Goal: Find specific page/section: Find specific page/section

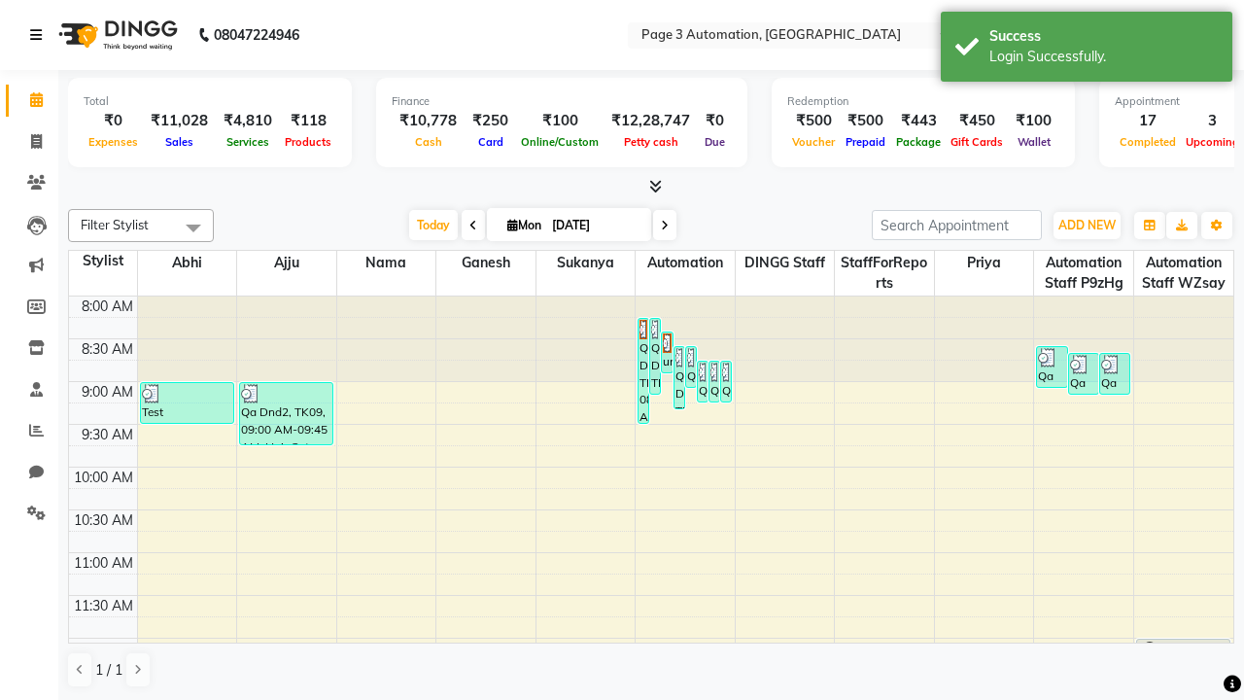
click at [40, 35] on icon at bounding box center [36, 35] width 12 height 14
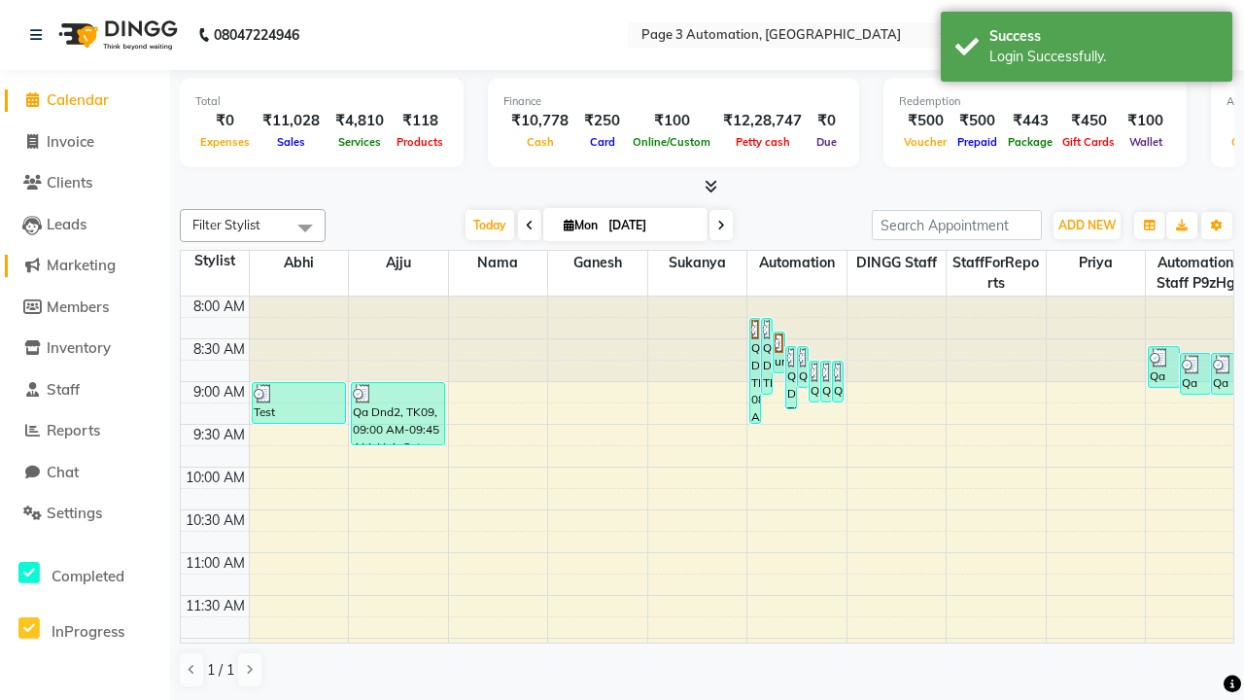
click at [85, 265] on span "Marketing" at bounding box center [81, 265] width 69 height 18
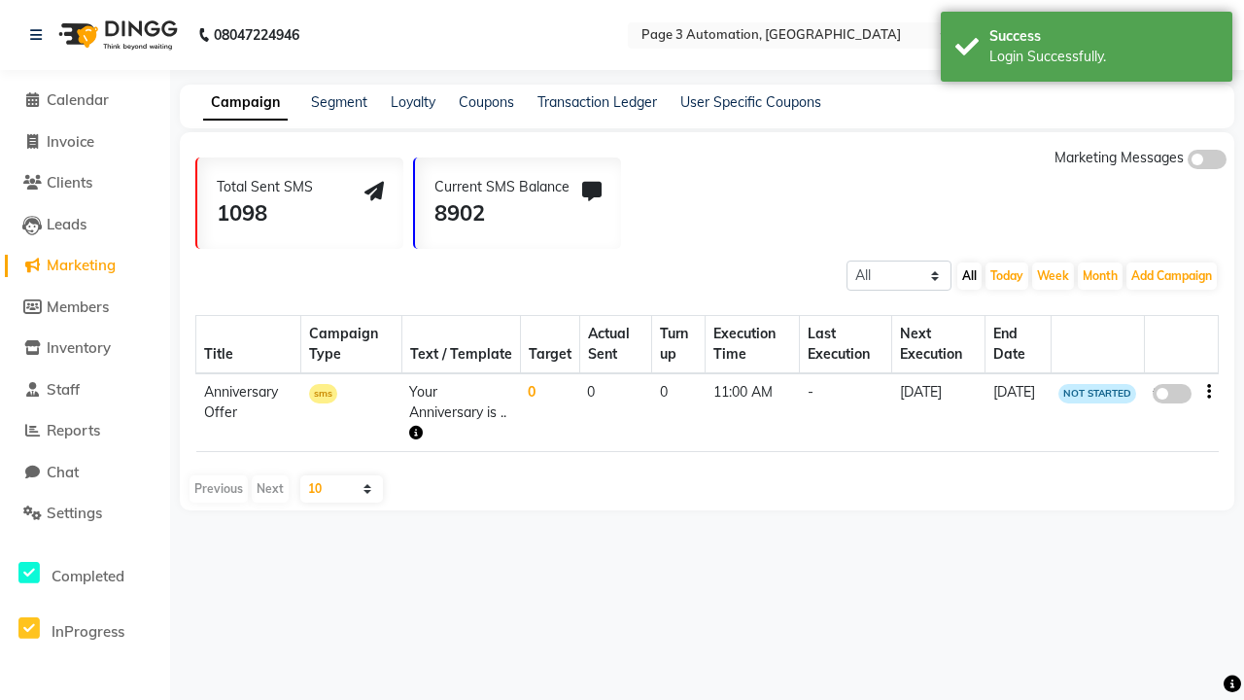
click at [245, 102] on link "Campaign" at bounding box center [245, 103] width 85 height 35
click at [339, 102] on link "Segment" at bounding box center [339, 101] width 56 height 17
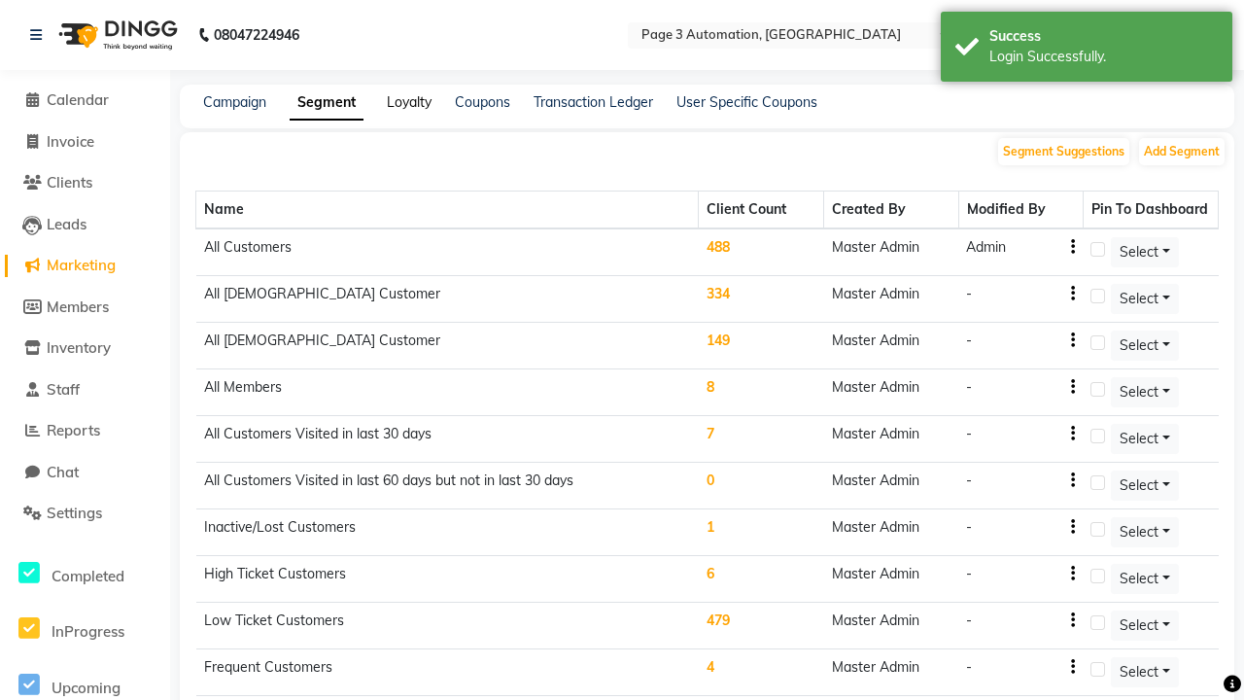
click at [409, 102] on link "Loyalty" at bounding box center [409, 101] width 45 height 17
